Goal: Information Seeking & Learning: Learn about a topic

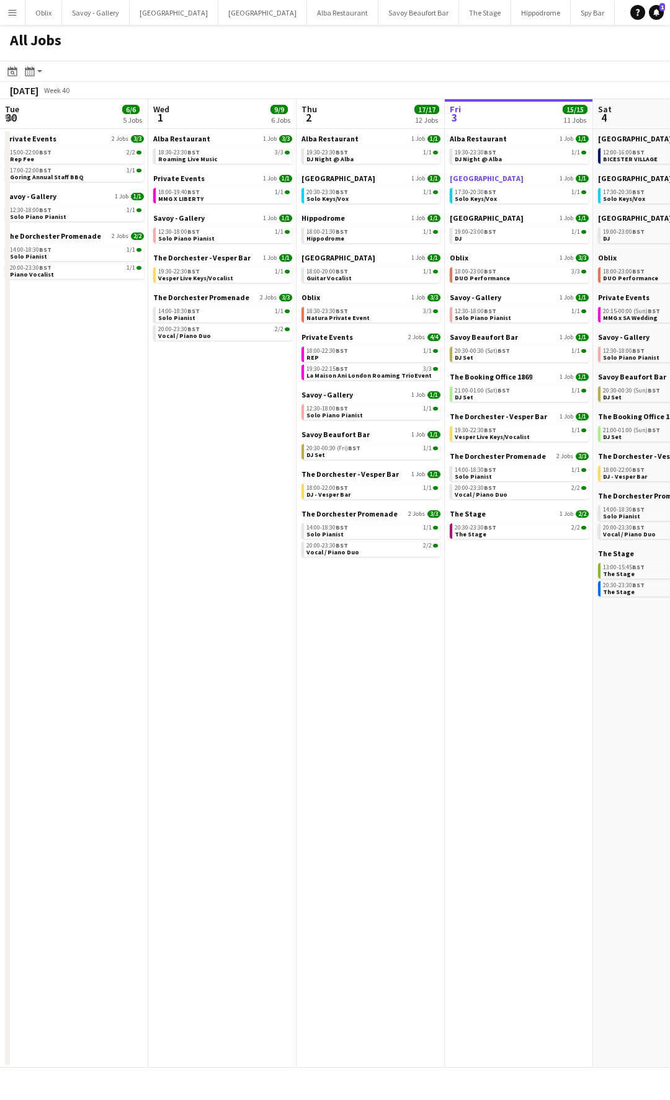
scroll to position [0, 296]
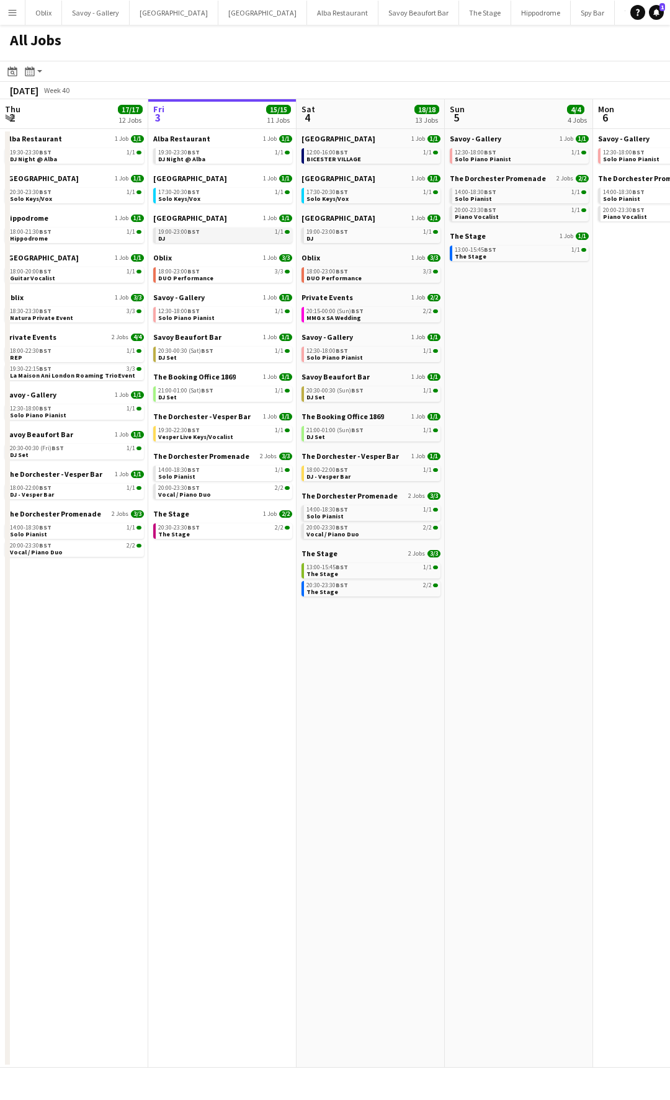
click at [223, 236] on link "19:00-23:00 BST 1/1 DJ" at bounding box center [223, 235] width 131 height 14
click at [208, 317] on link "12:30-18:00 BST 1/1 Solo Piano Pianist" at bounding box center [223, 314] width 131 height 14
click at [211, 439] on span "Vesper Live Keys/Vocalist" at bounding box center [195, 437] width 75 height 8
click at [226, 274] on link "18:00-23:00 BST 3/3 DUO Performance" at bounding box center [223, 274] width 131 height 14
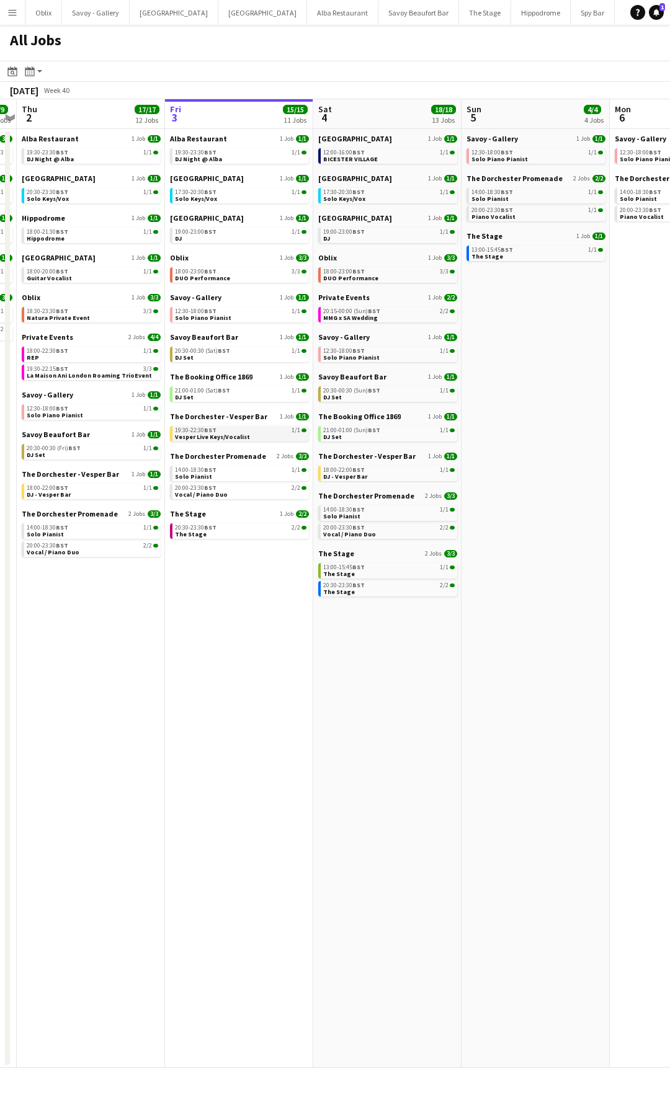
click at [231, 433] on span "Vesper Live Keys/Vocalist" at bounding box center [212, 437] width 75 height 8
click at [225, 527] on div "20:30-23:30 BST 2/2" at bounding box center [240, 528] width 131 height 6
click at [215, 495] on span "Vocal / Piano Duo" at bounding box center [201, 494] width 53 height 8
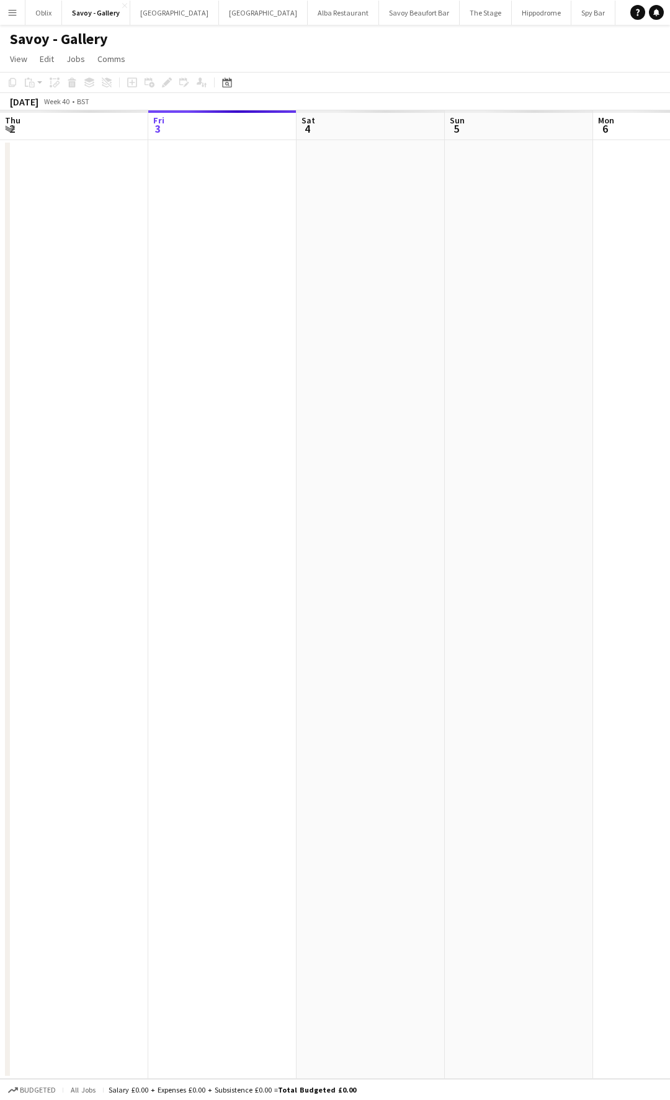
scroll to position [0, 427]
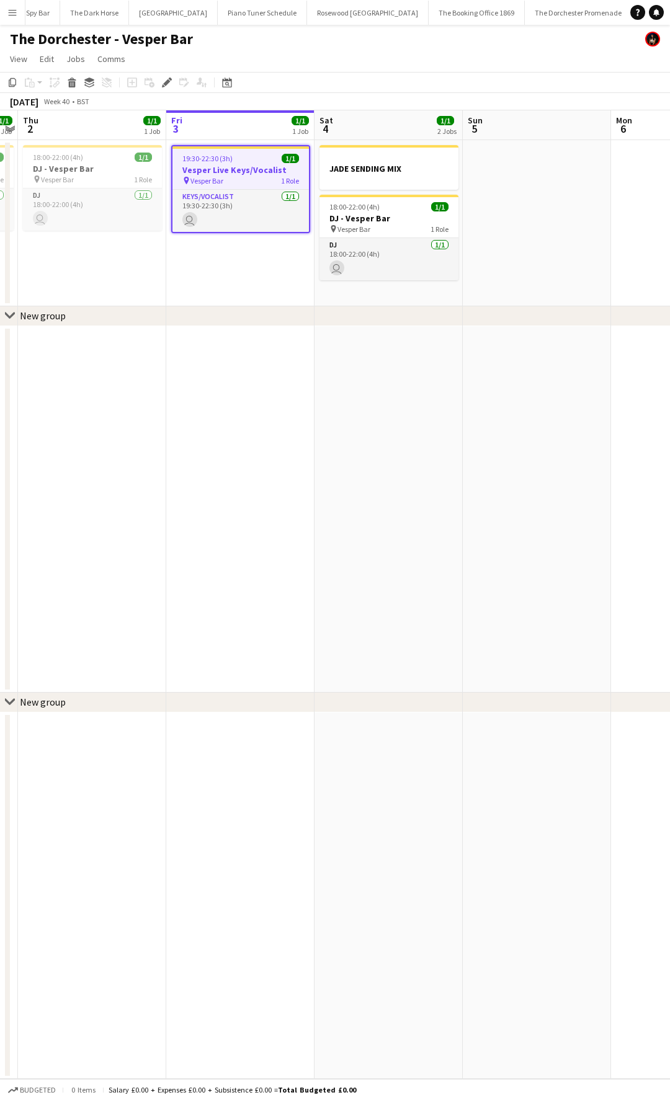
scroll to position [0, 555]
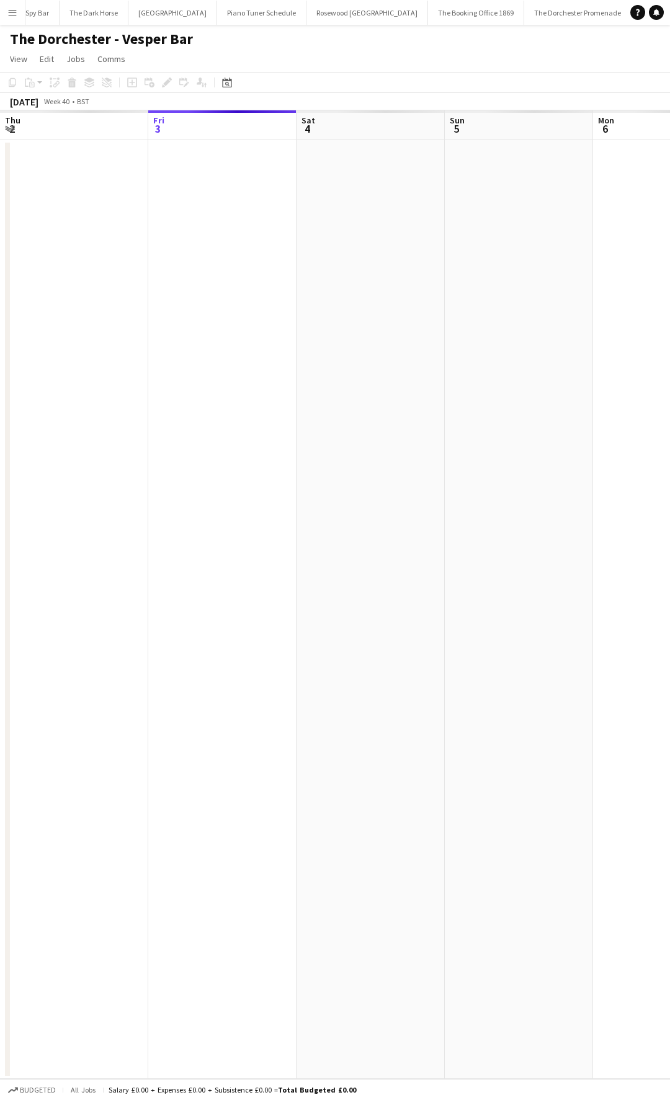
scroll to position [0, 427]
